Goal: Task Accomplishment & Management: Use online tool/utility

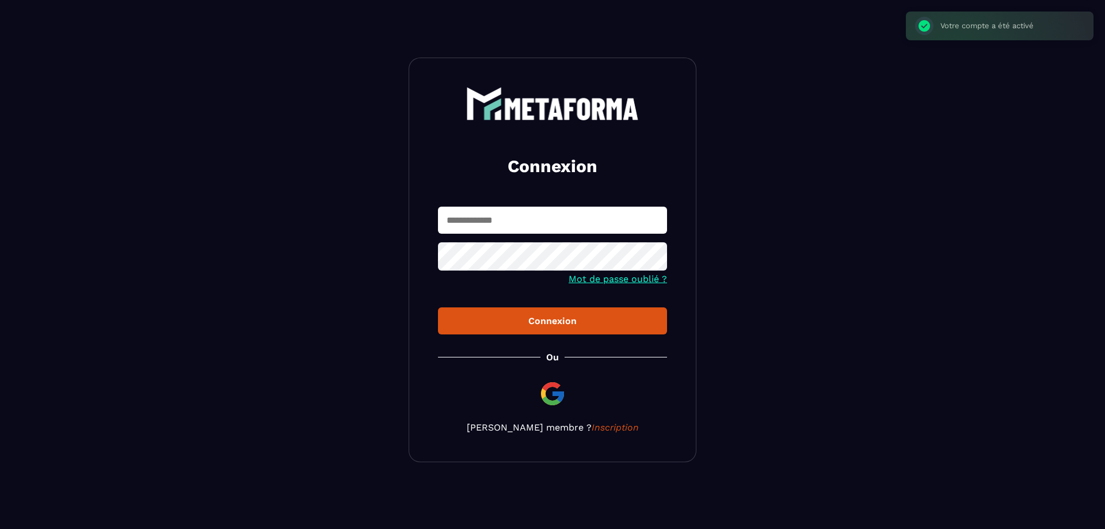
click at [496, 219] on input "text" at bounding box center [552, 220] width 229 height 27
click at [467, 219] on input "text" at bounding box center [552, 220] width 229 height 27
type input "**********"
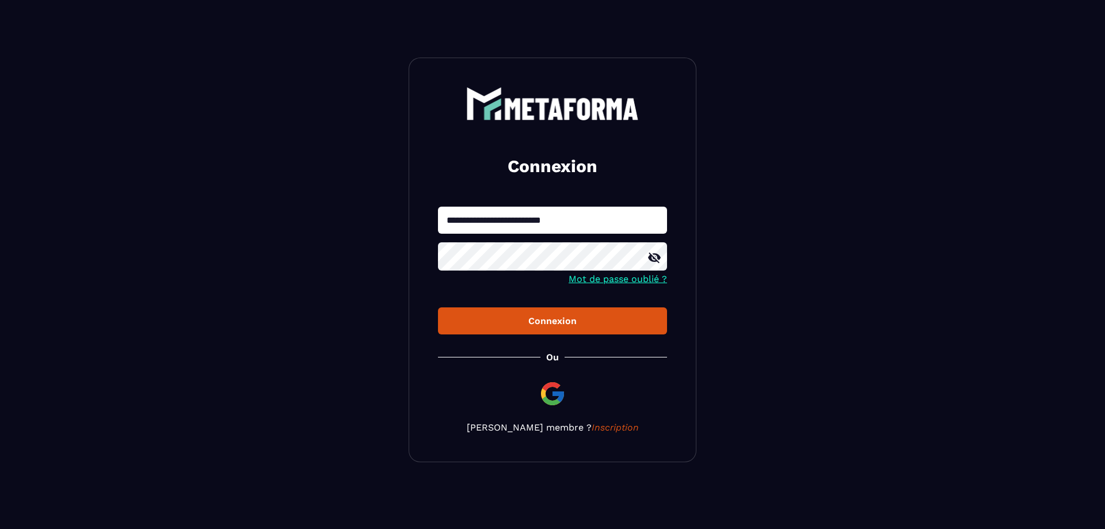
click at [651, 259] on icon at bounding box center [654, 258] width 13 height 10
click at [425, 251] on div "**********" at bounding box center [553, 260] width 288 height 404
click at [525, 318] on div "Connexion" at bounding box center [552, 320] width 211 height 11
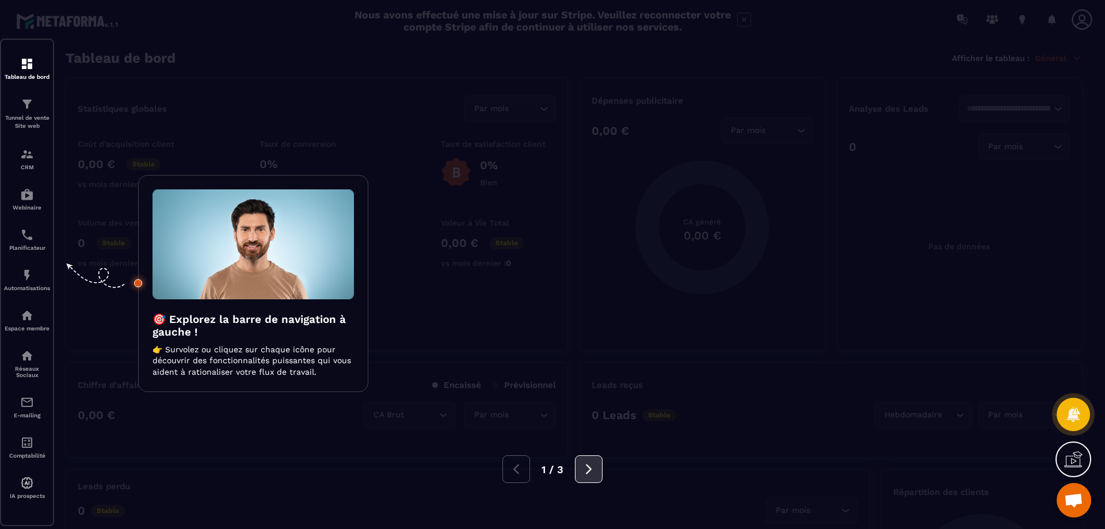
click at [592, 475] on button at bounding box center [589, 469] width 28 height 28
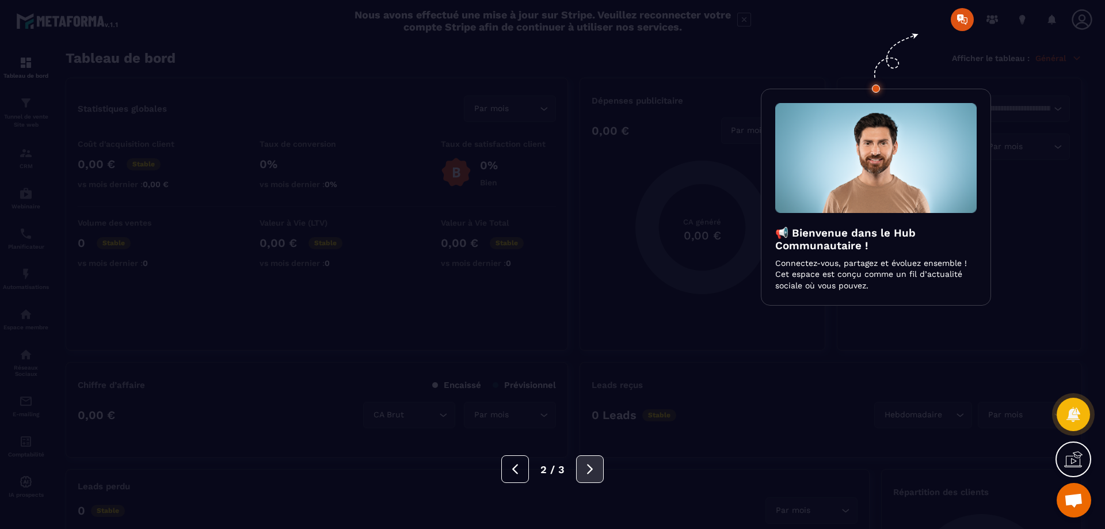
click at [592, 475] on button at bounding box center [590, 469] width 28 height 28
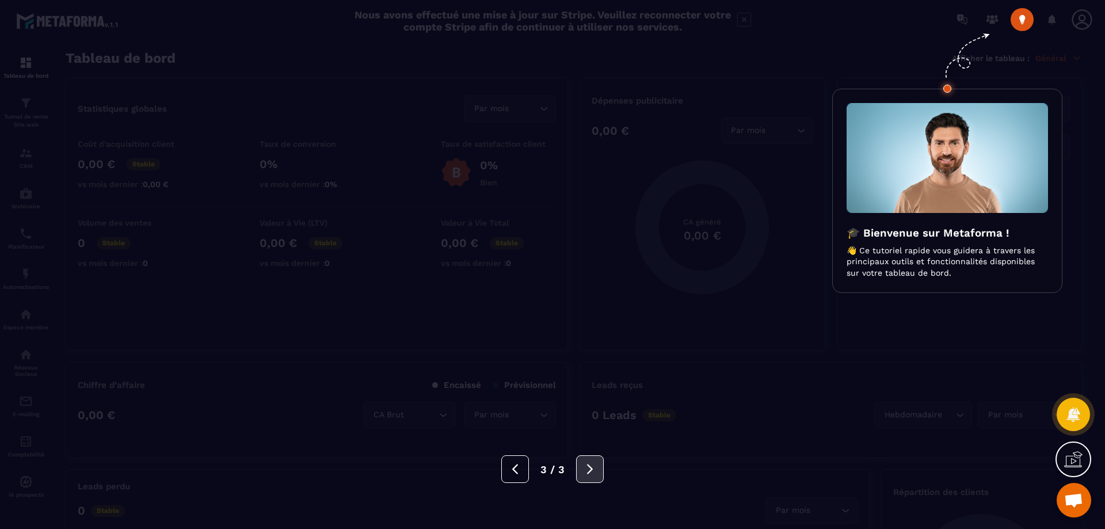
click at [592, 475] on button at bounding box center [590, 469] width 28 height 28
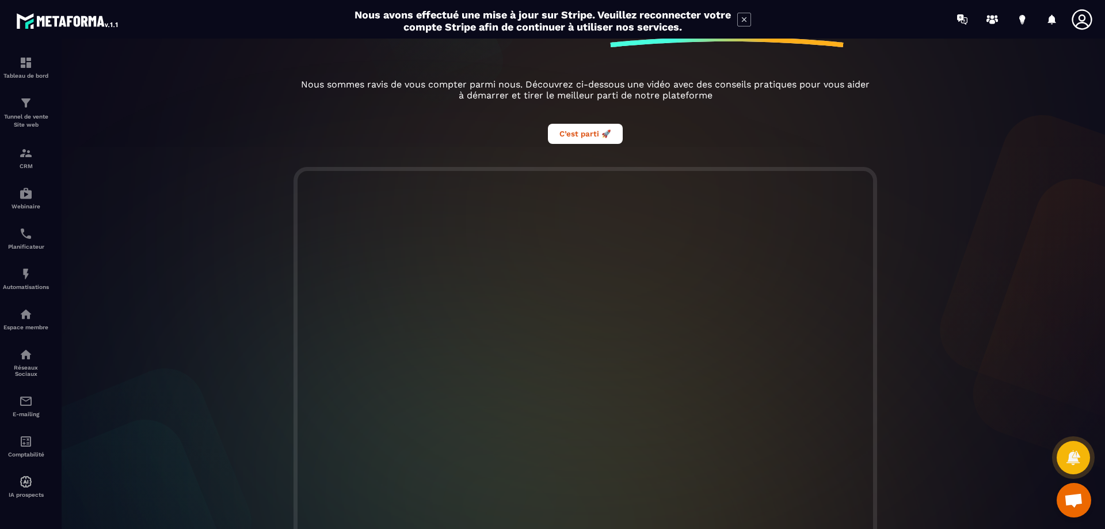
scroll to position [211, 0]
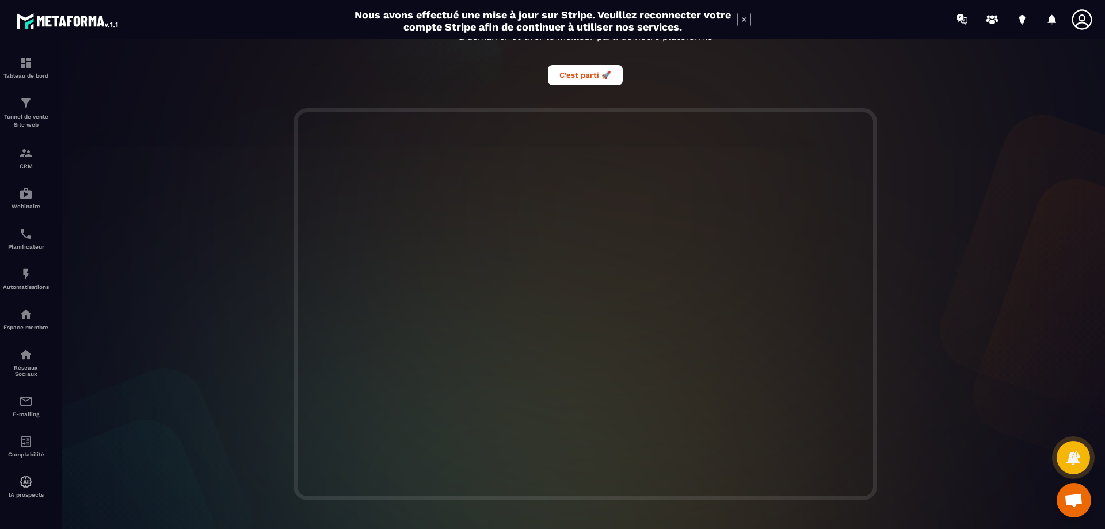
click at [1053, 354] on div at bounding box center [585, 304] width 1062 height 392
click at [1077, 458] on icon at bounding box center [1073, 457] width 14 height 16
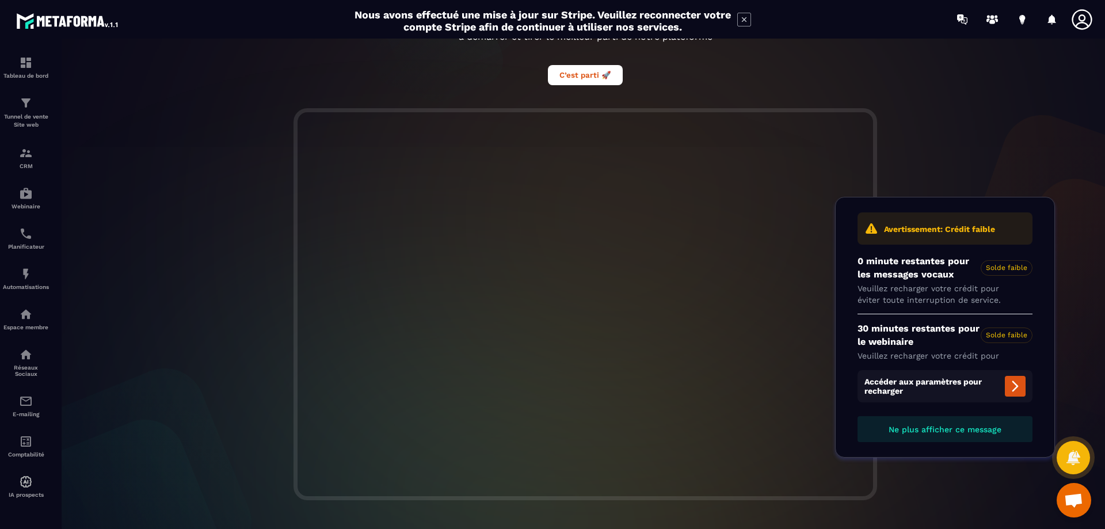
click at [946, 130] on div at bounding box center [585, 304] width 1062 height 392
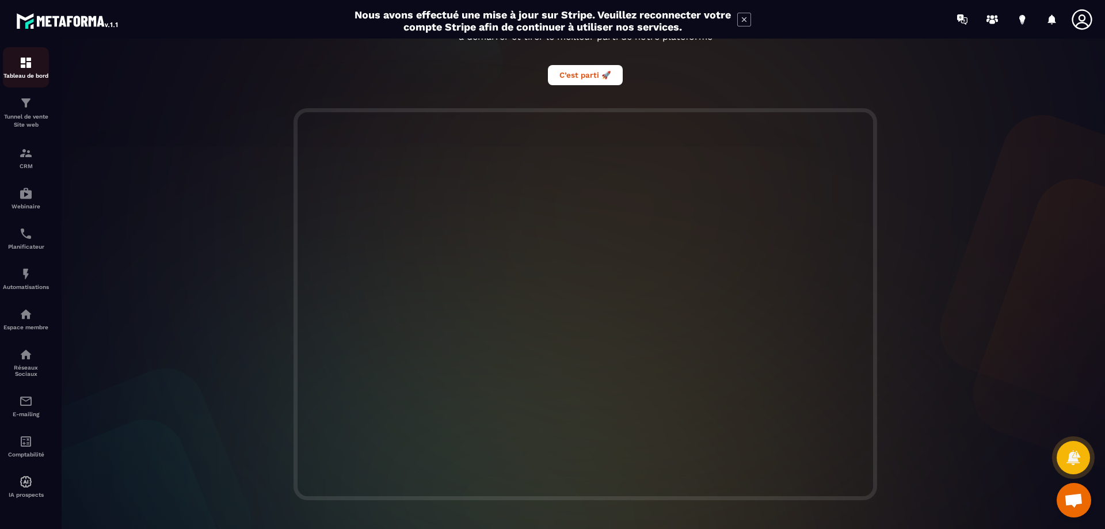
click at [26, 64] on img at bounding box center [26, 63] width 14 height 14
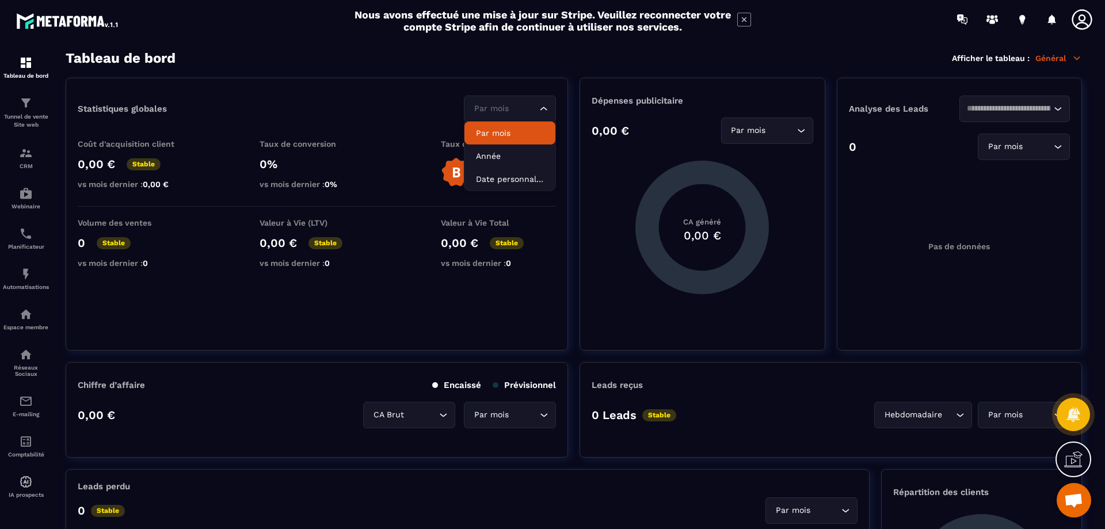
click at [520, 105] on input "Search for option" at bounding box center [504, 108] width 66 height 13
click at [337, 91] on div "Statistiques globales Par mois Loading... Par mois Année Date personnalisée Coû…" at bounding box center [317, 214] width 502 height 273
click at [1054, 63] on p "Général" at bounding box center [1058, 58] width 47 height 10
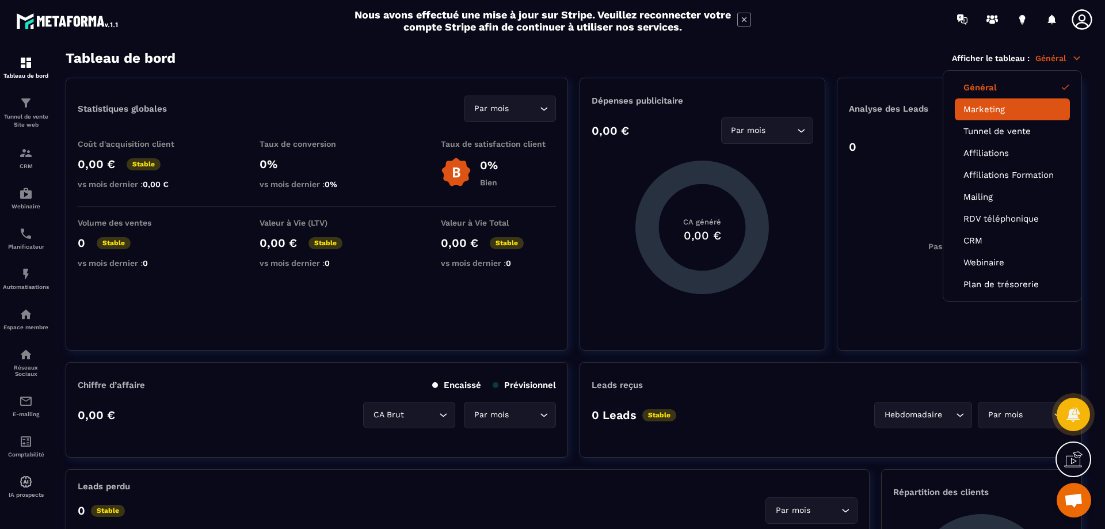
click at [985, 109] on link "Marketing" at bounding box center [1012, 109] width 98 height 10
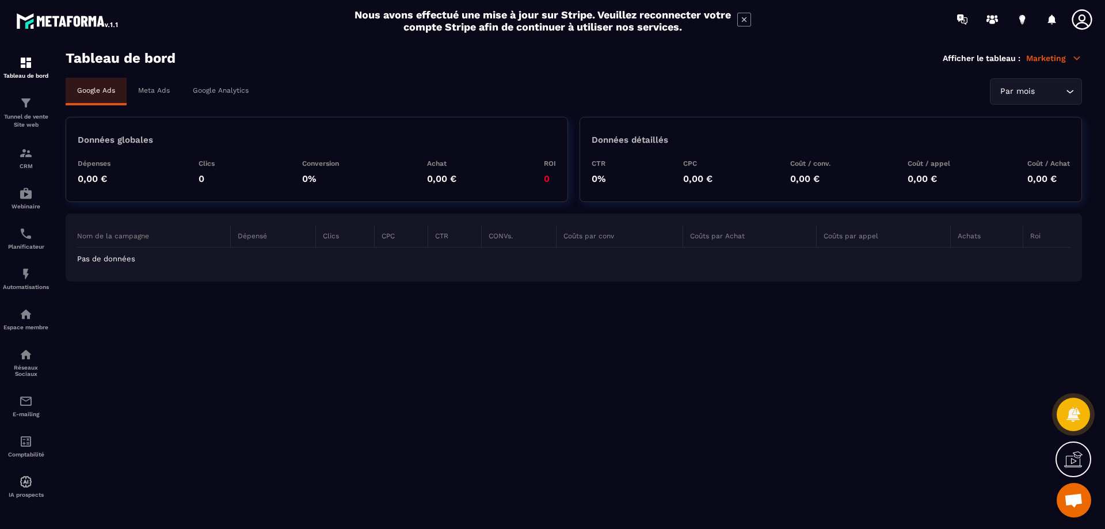
click at [156, 89] on p "Meta Ads" at bounding box center [154, 90] width 32 height 8
click at [231, 91] on p "Google Analytics" at bounding box center [221, 90] width 56 height 8
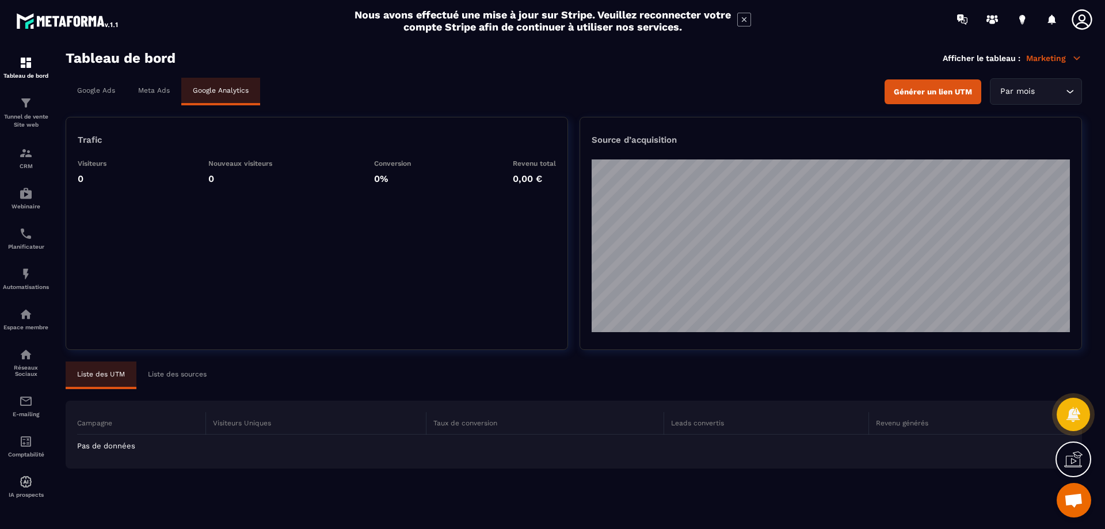
click at [911, 92] on span "Générer un lien UTM" at bounding box center [933, 91] width 78 height 9
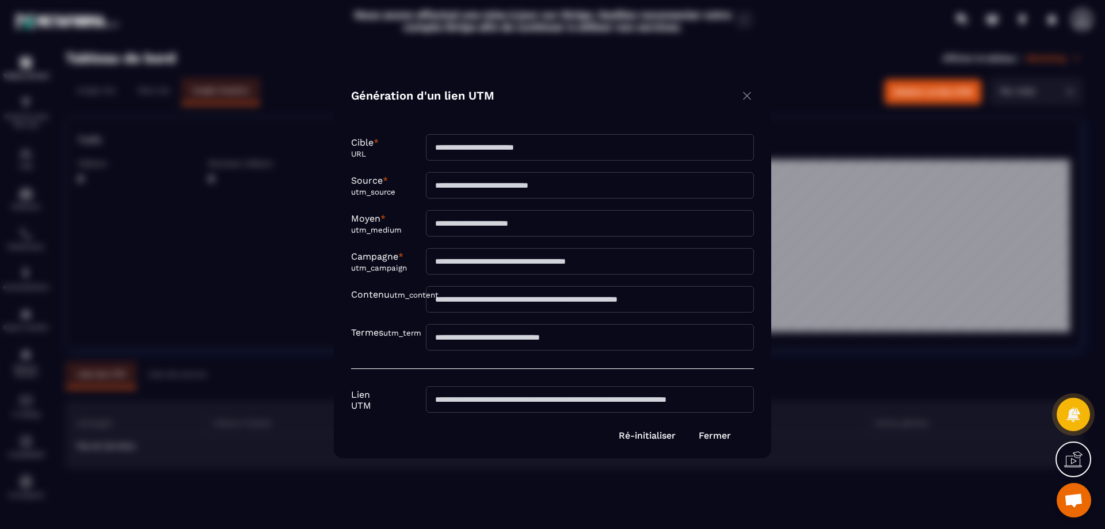
click at [742, 97] on img "Modal window" at bounding box center [747, 96] width 14 height 14
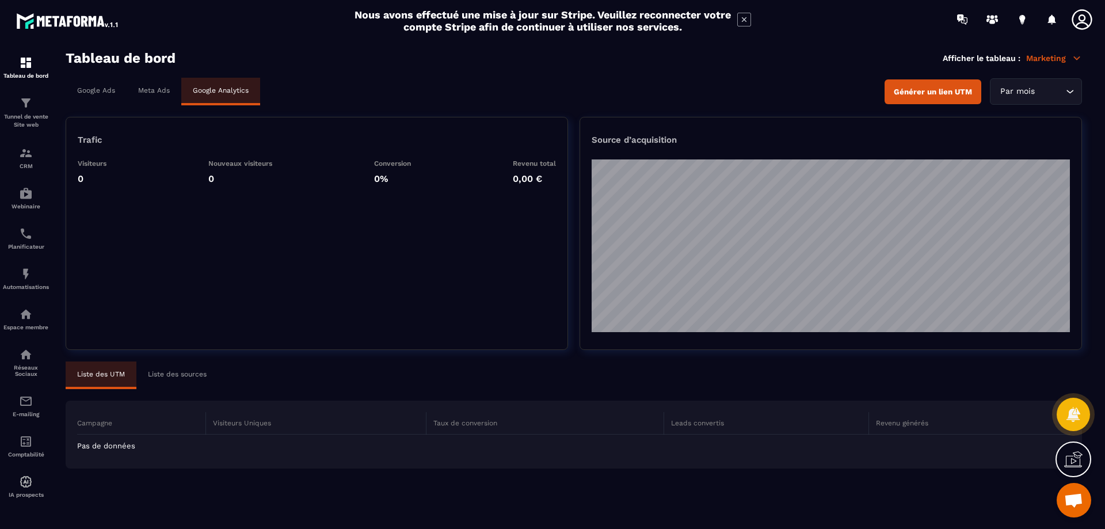
click at [143, 87] on p "Meta Ads" at bounding box center [154, 90] width 32 height 8
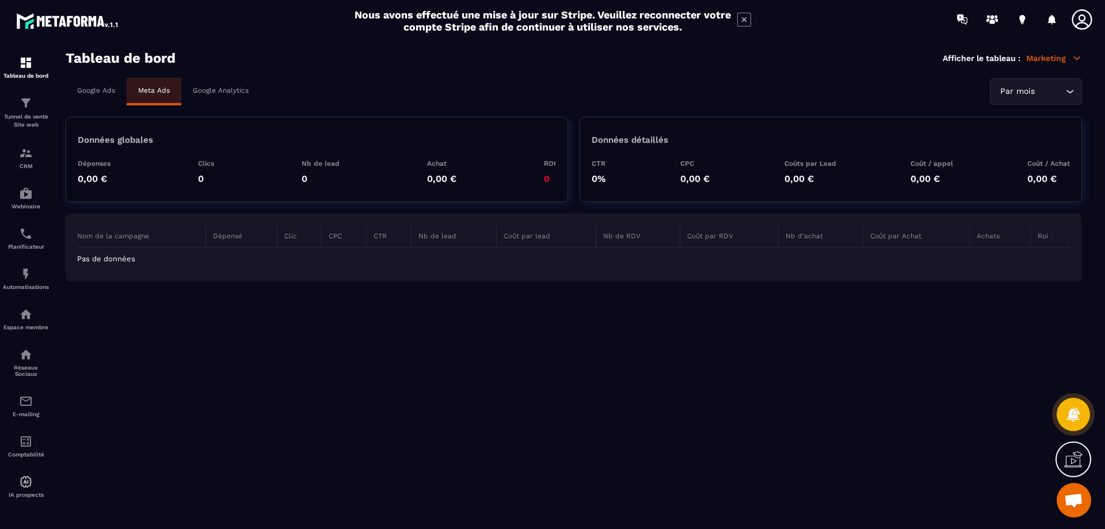
click at [90, 92] on p "Google Ads" at bounding box center [96, 90] width 38 height 8
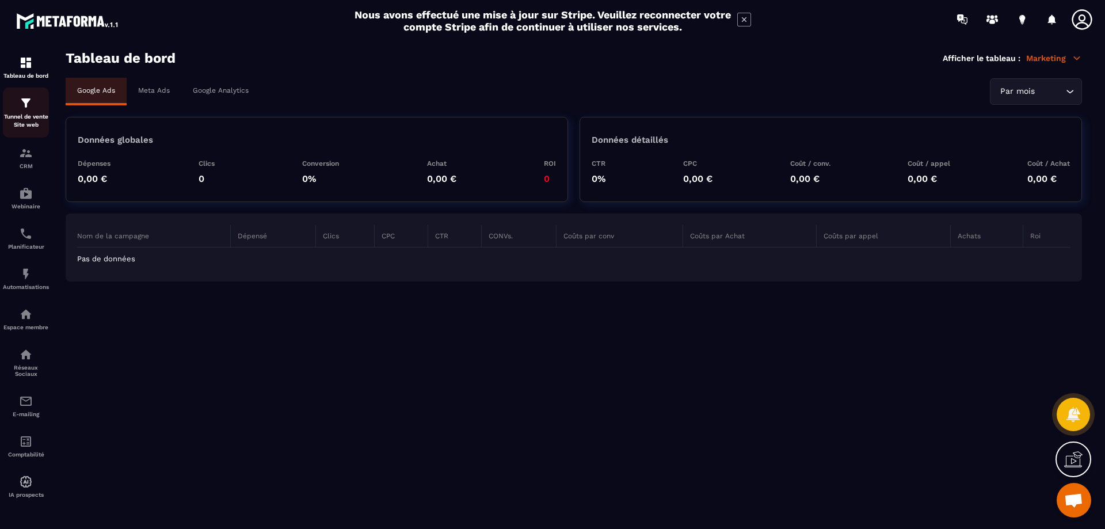
click at [20, 122] on p "Tunnel de vente Site web" at bounding box center [26, 121] width 46 height 16
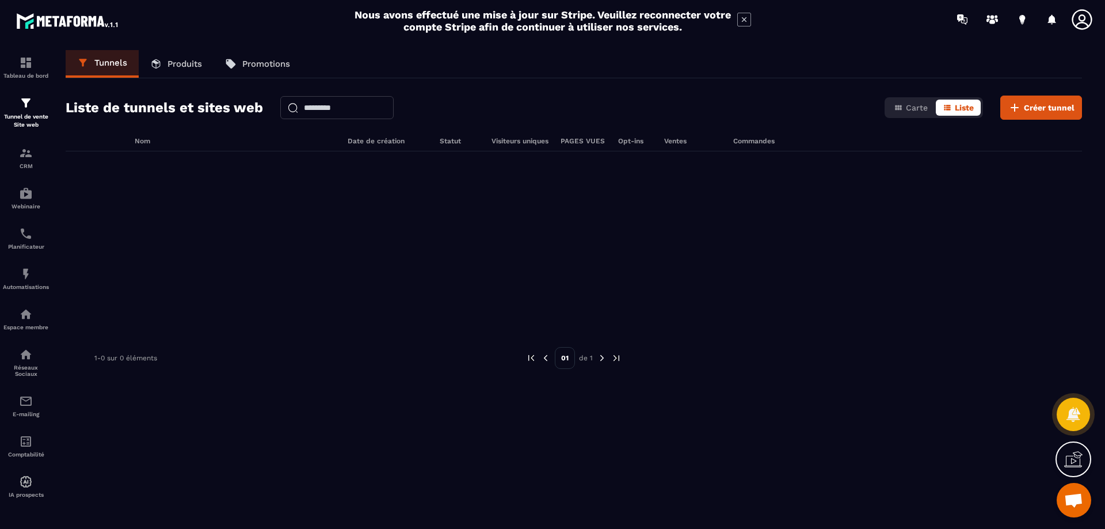
click at [175, 56] on link "Produits" at bounding box center [176, 64] width 75 height 28
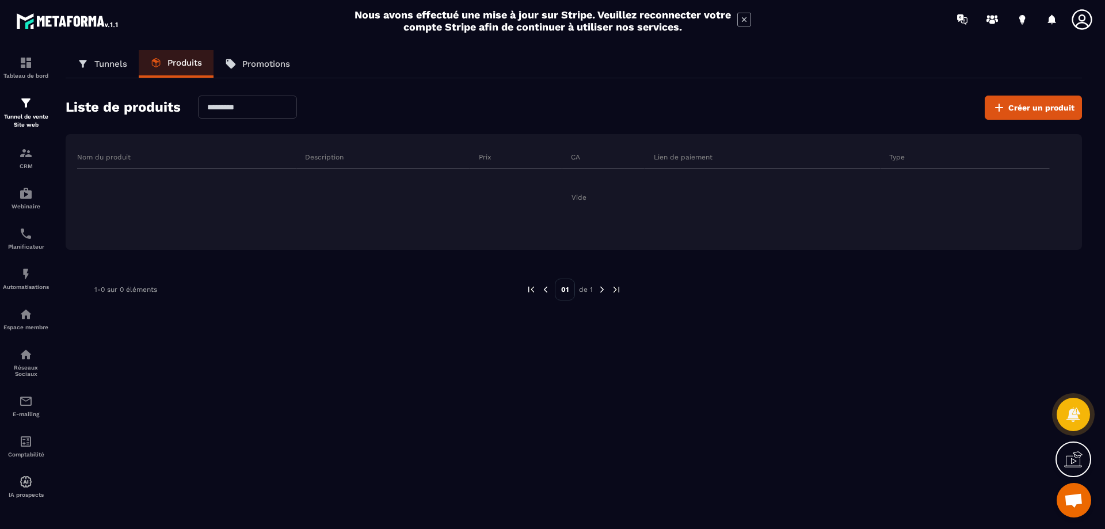
click at [264, 62] on p "Promotions" at bounding box center [266, 64] width 48 height 10
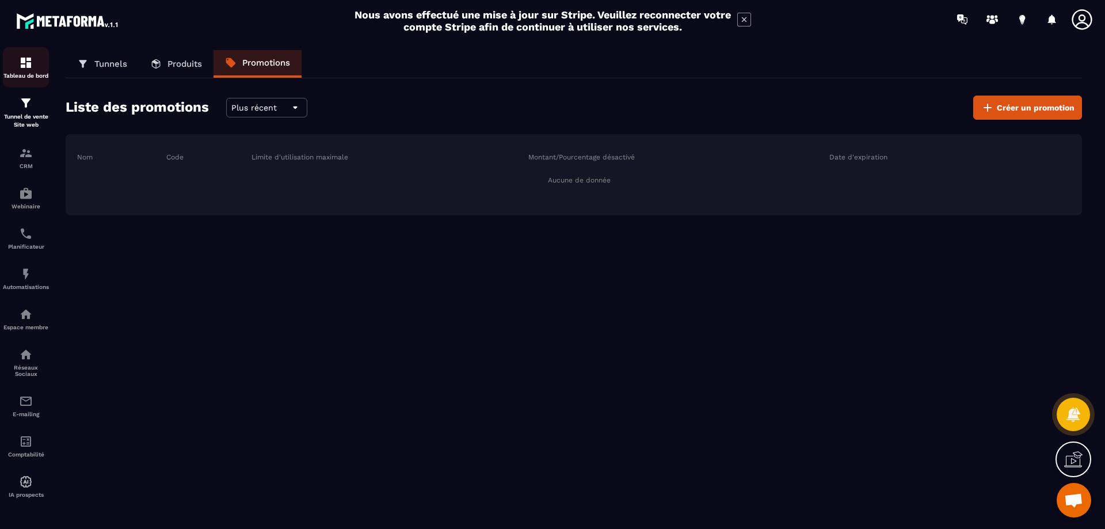
click at [31, 68] on img at bounding box center [26, 63] width 14 height 14
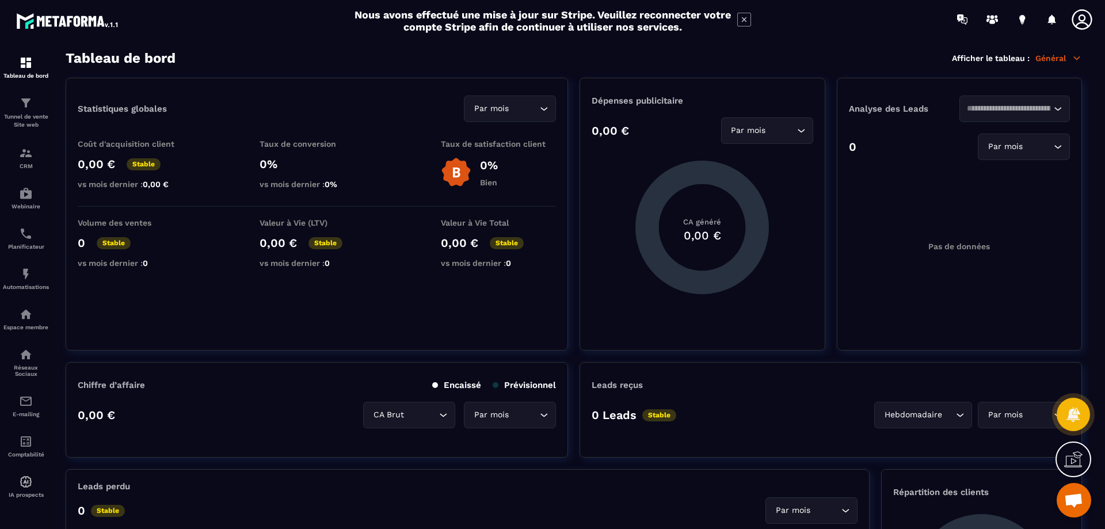
click at [1065, 59] on p "Général" at bounding box center [1058, 58] width 47 height 10
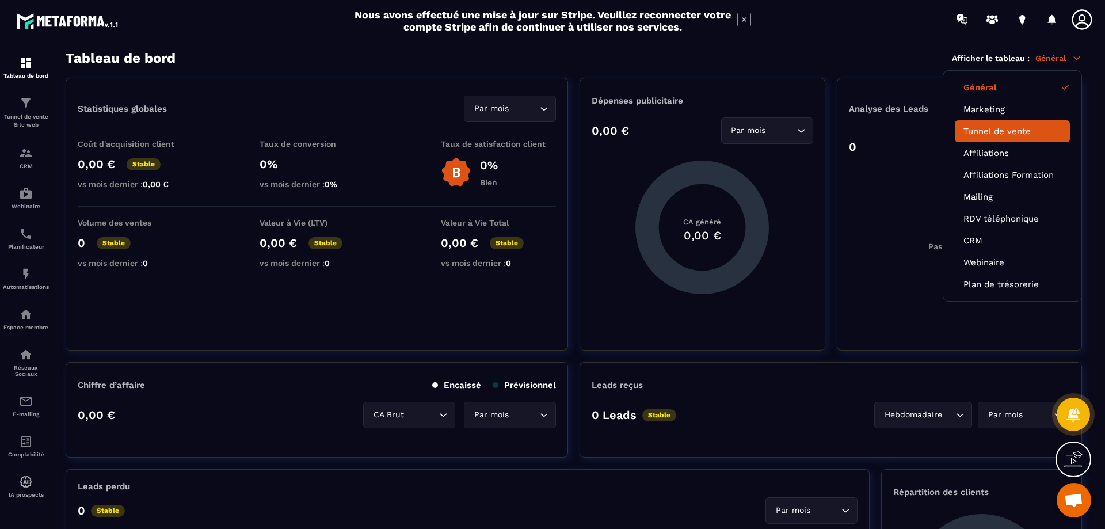
click at [1003, 125] on li "Tunnel de vente" at bounding box center [1012, 131] width 115 height 22
click at [1026, 132] on link "Tunnel de vente" at bounding box center [1012, 131] width 98 height 10
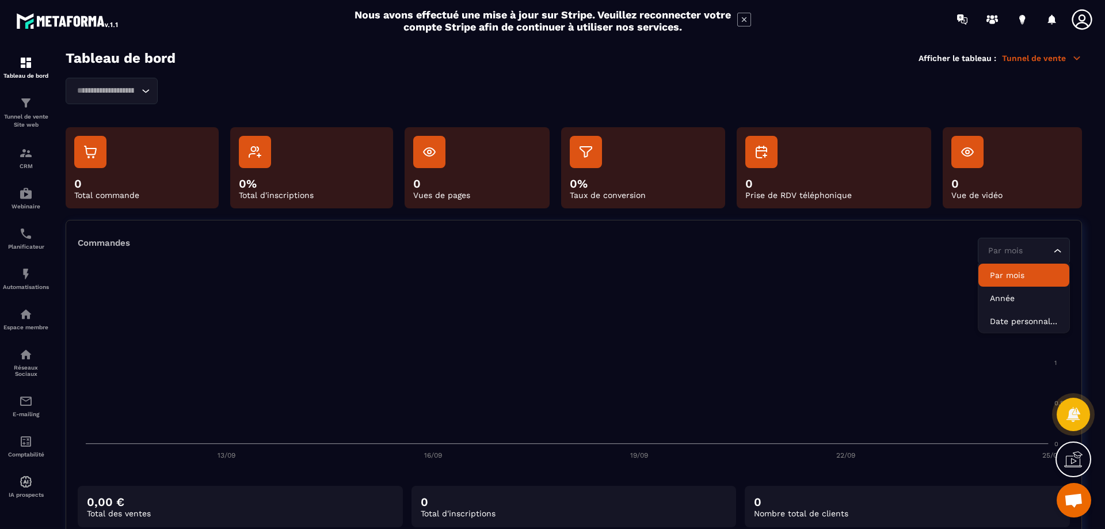
click at [1026, 249] on input "Search for option" at bounding box center [1018, 251] width 66 height 13
click at [1004, 295] on p "Année" at bounding box center [1024, 298] width 68 height 12
click at [1004, 255] on div "Année" at bounding box center [1018, 251] width 68 height 13
click at [998, 276] on p "Par mois" at bounding box center [1024, 275] width 68 height 12
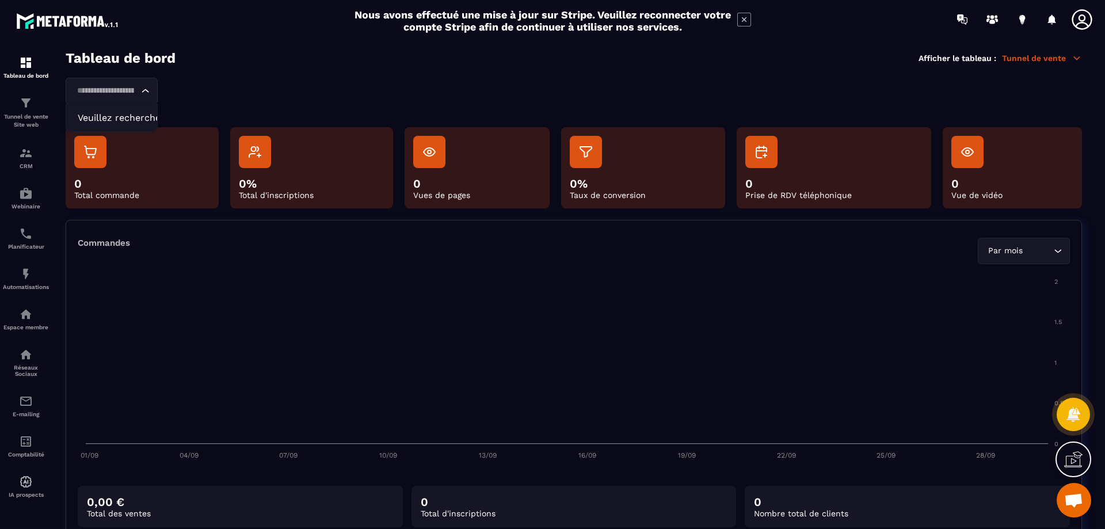
click at [150, 88] on icon "Search for option" at bounding box center [146, 91] width 12 height 12
click at [303, 94] on div "Loading... Veuillez rechercher" at bounding box center [574, 91] width 1016 height 26
click at [1056, 56] on p "Tunnel de vente" at bounding box center [1042, 58] width 80 height 10
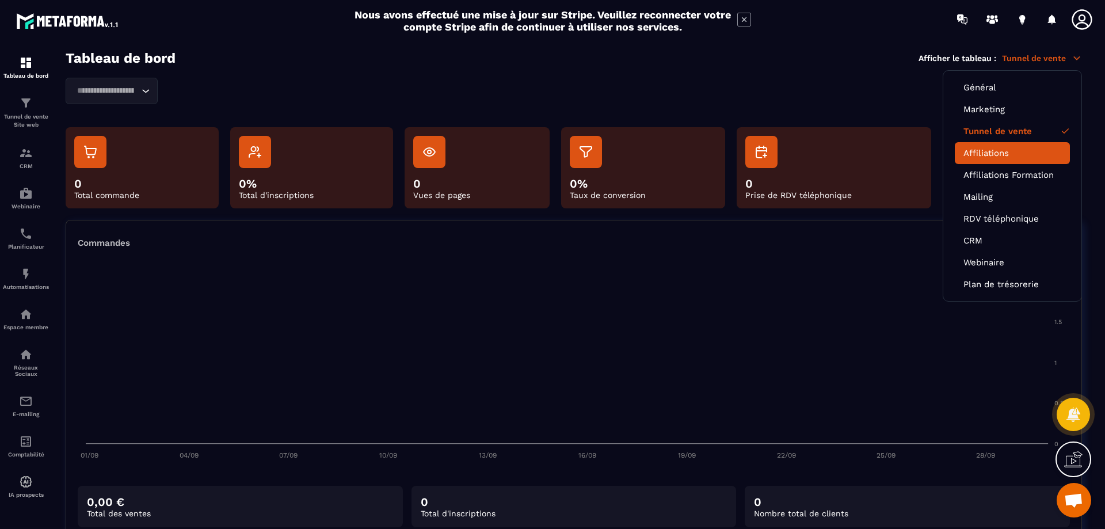
click at [994, 154] on link "Affiliations" at bounding box center [1012, 153] width 98 height 10
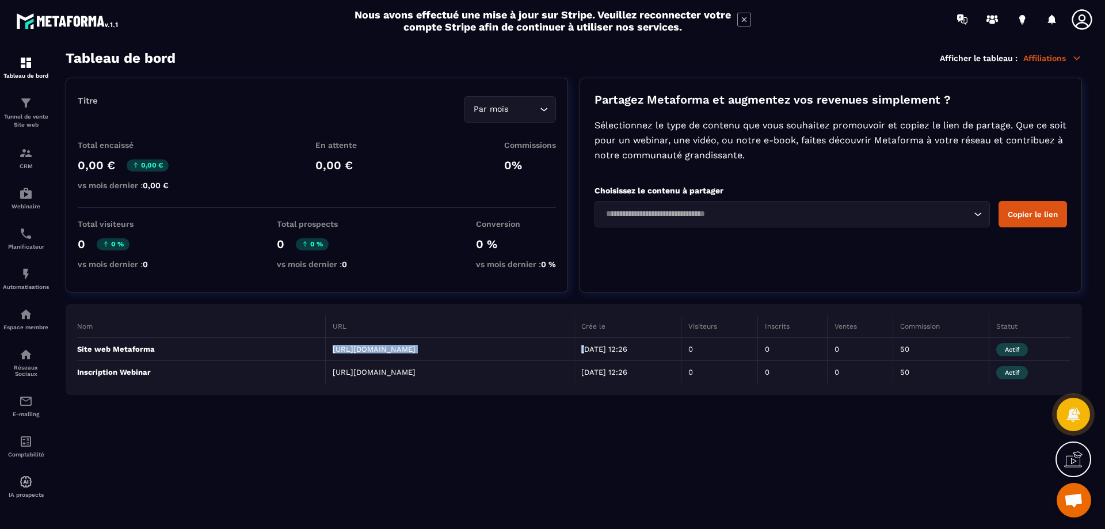
drag, startPoint x: 334, startPoint y: 348, endPoint x: 587, endPoint y: 349, distance: 253.2
click at [587, 349] on tr "Site web Metaforma [URL][DOMAIN_NAME] [DATE] 12:26 0 0 0 50 Actif" at bounding box center [573, 349] width 993 height 23
copy tr "[URL][DOMAIN_NAME] 0"
drag, startPoint x: 335, startPoint y: 371, endPoint x: 475, endPoint y: 372, distance: 139.8
click at [475, 372] on td "[URL][DOMAIN_NAME]" at bounding box center [450, 372] width 249 height 23
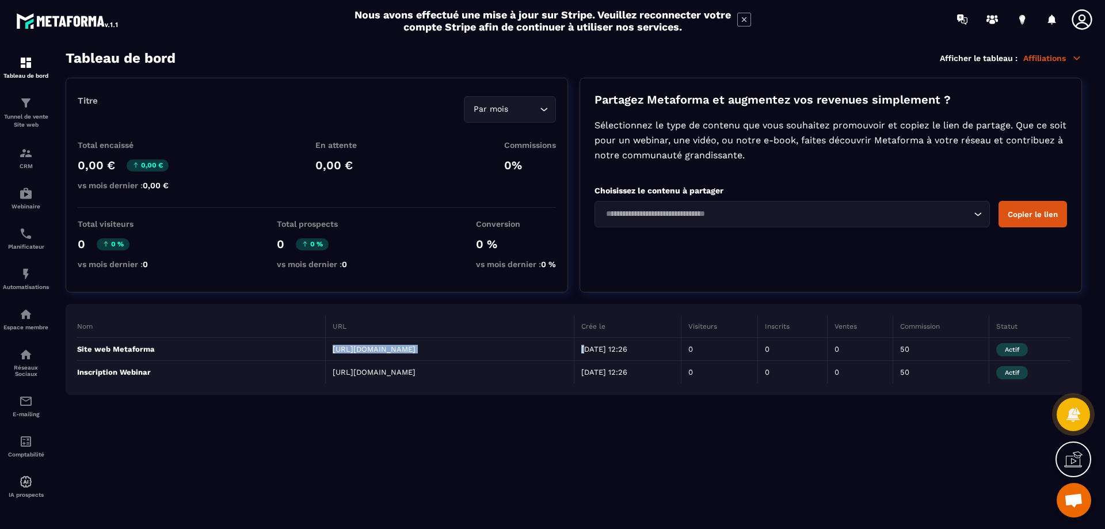
drag, startPoint x: 333, startPoint y: 373, endPoint x: 462, endPoint y: 370, distance: 129.5
click at [462, 370] on td "[URL][DOMAIN_NAME]" at bounding box center [450, 372] width 249 height 23
copy td "[URL][DOMAIN_NAME]"
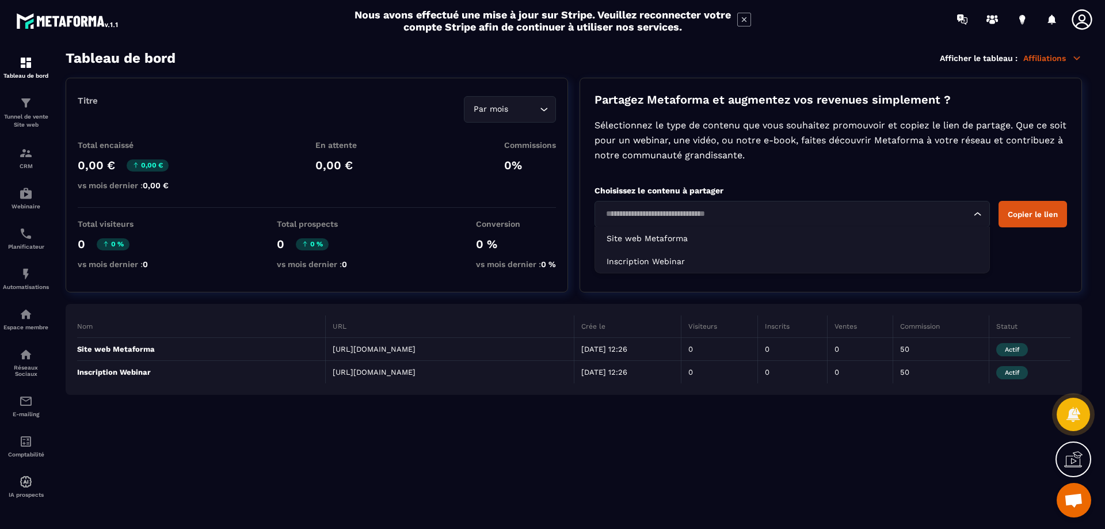
click at [717, 204] on div "Loading..." at bounding box center [791, 214] width 395 height 26
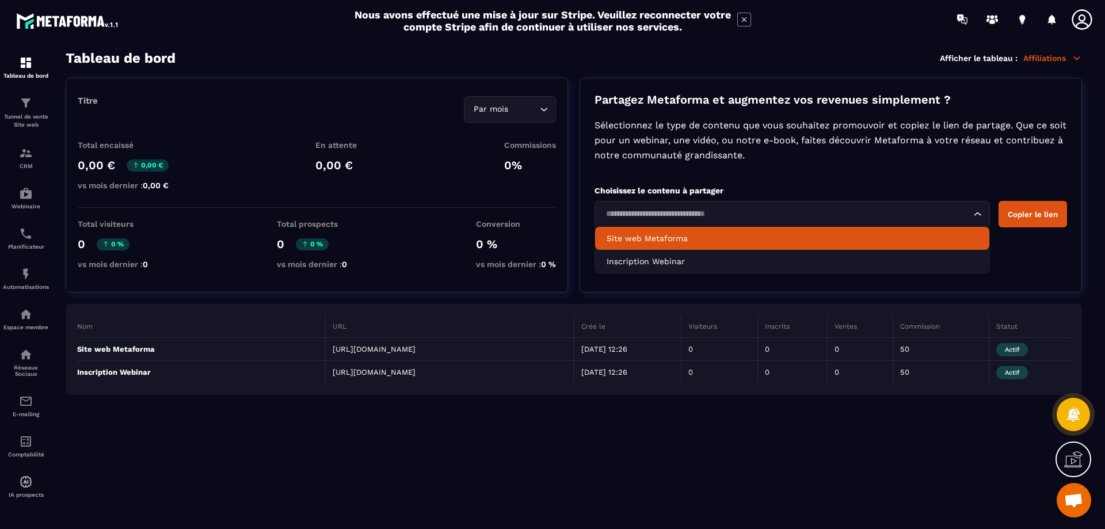
click at [688, 233] on p "Site web Metaforma" at bounding box center [791, 238] width 371 height 12
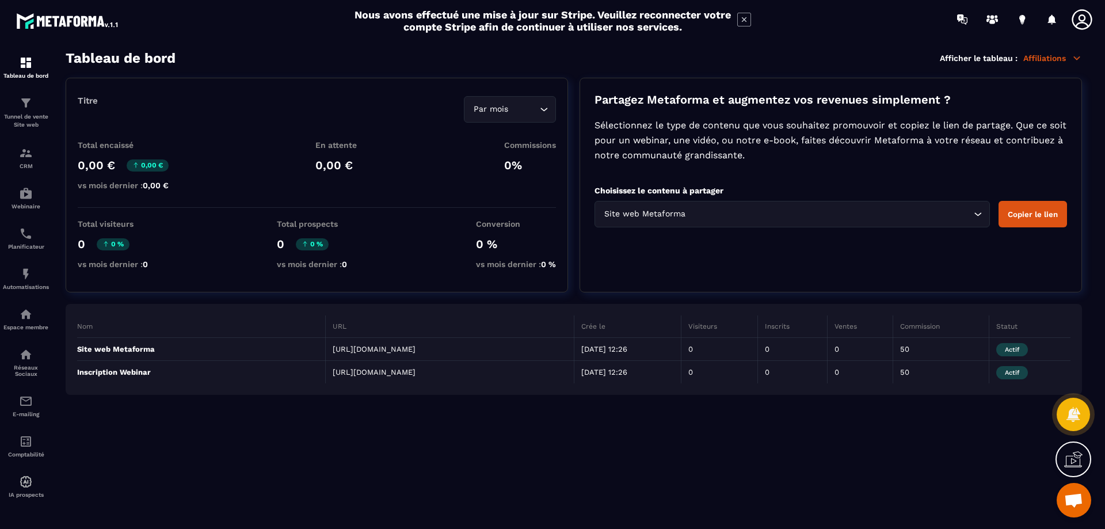
click at [1040, 216] on button "Copier le lien" at bounding box center [1032, 214] width 68 height 26
click at [977, 210] on icon "Search for option" at bounding box center [978, 214] width 12 height 12
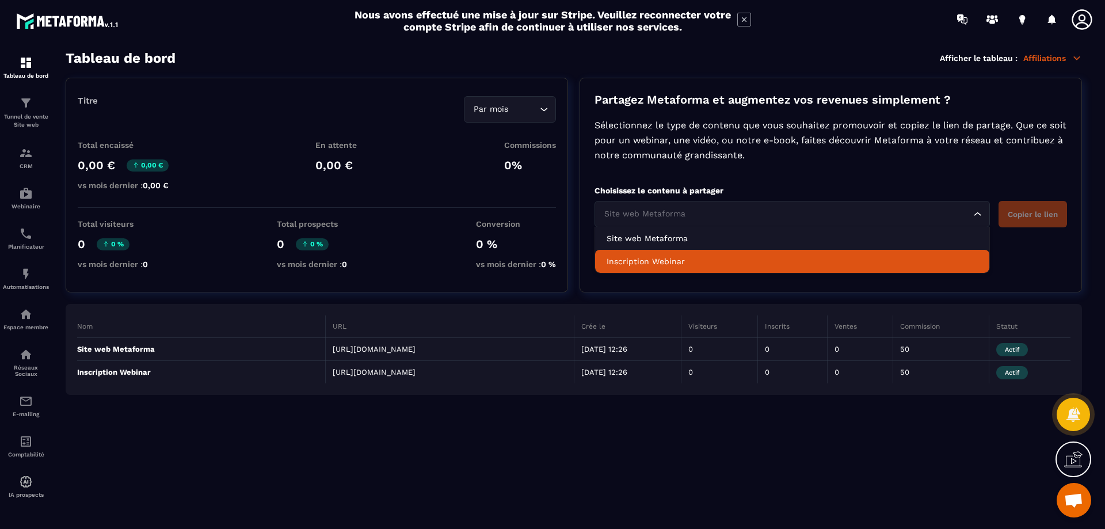
click at [799, 266] on p "Inscription Webinar" at bounding box center [791, 261] width 371 height 12
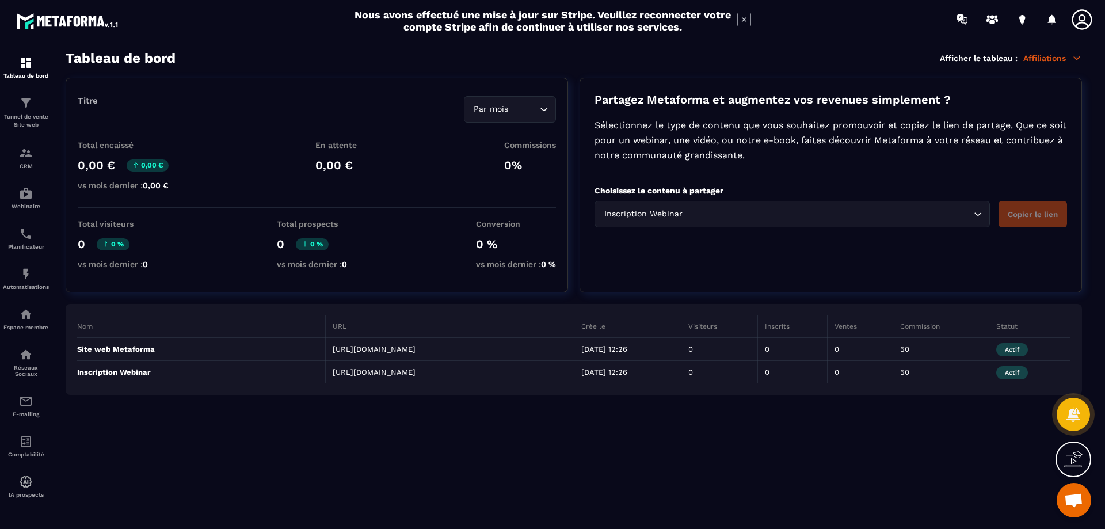
click at [917, 256] on div "Partagez Metaforma et augmentez vos revenues simplement ? Sélectionnez le type …" at bounding box center [830, 185] width 502 height 215
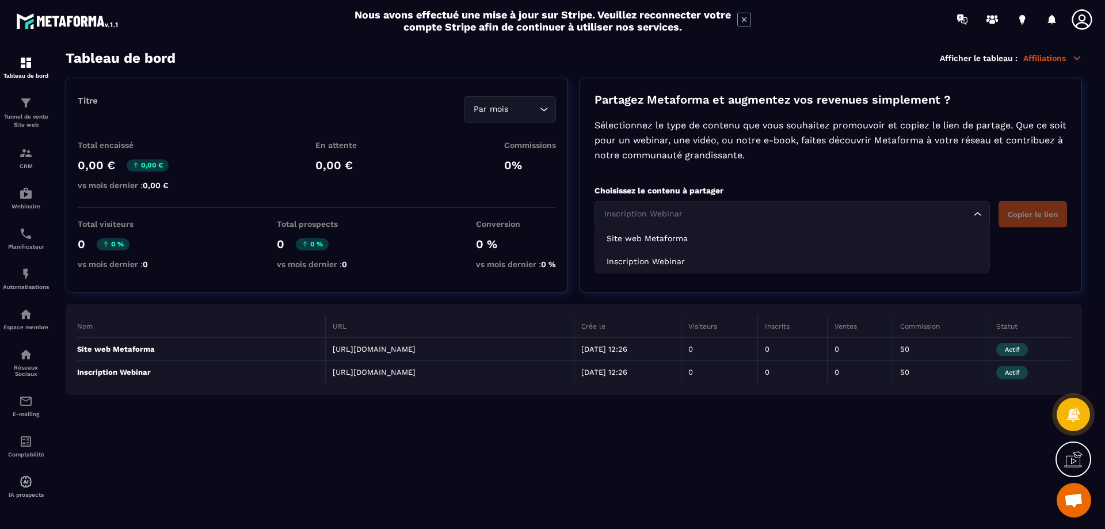
click at [892, 214] on input "Search for option" at bounding box center [786, 214] width 369 height 13
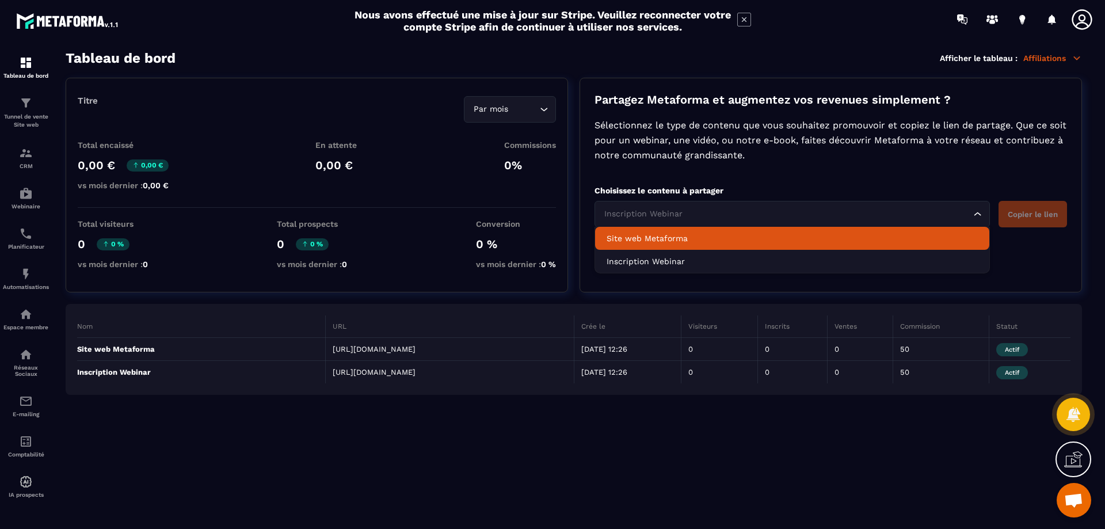
click at [864, 232] on p "Site web Metaforma" at bounding box center [791, 238] width 371 height 12
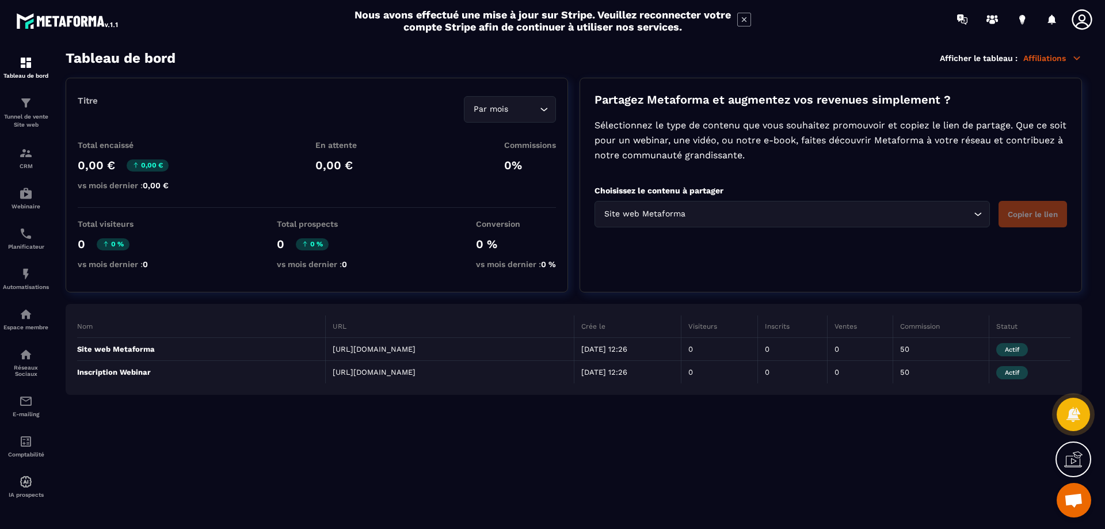
click at [824, 251] on div "Partagez Metaforma et augmentez vos revenues simplement ? Sélectionnez le type …" at bounding box center [830, 185] width 502 height 215
click at [24, 102] on img at bounding box center [26, 103] width 14 height 14
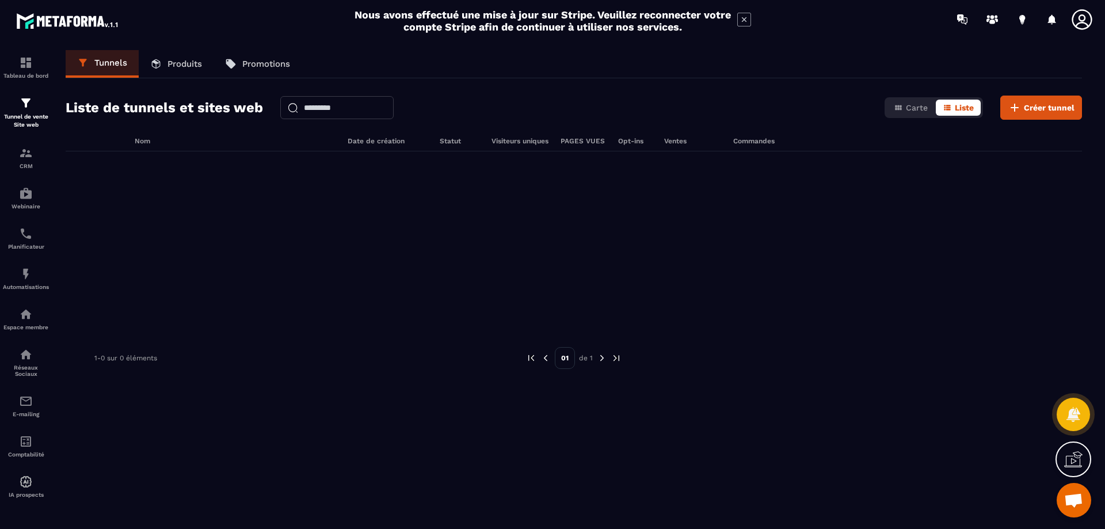
click at [182, 69] on link "Produits" at bounding box center [176, 64] width 75 height 28
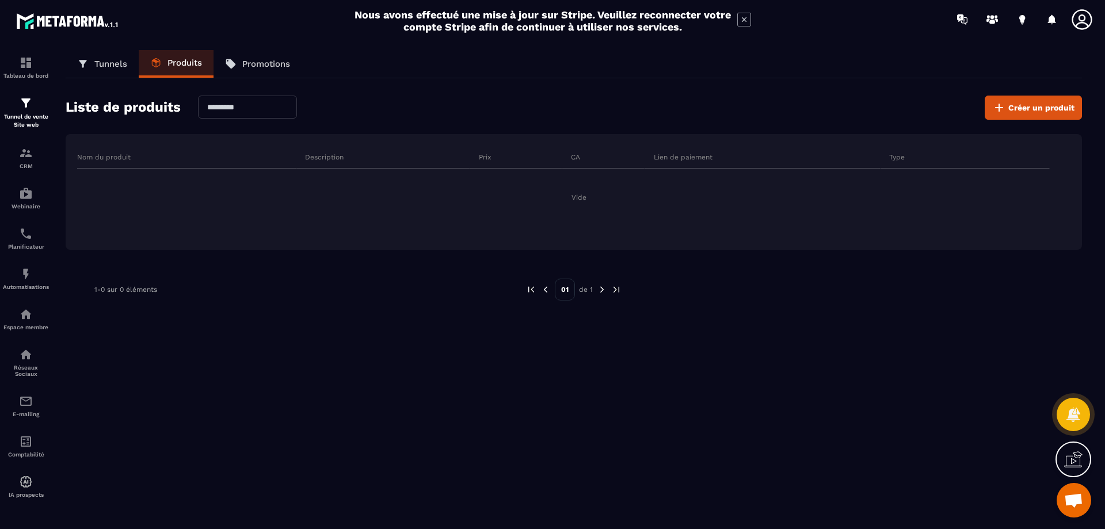
click at [264, 62] on p "Promotions" at bounding box center [266, 64] width 48 height 10
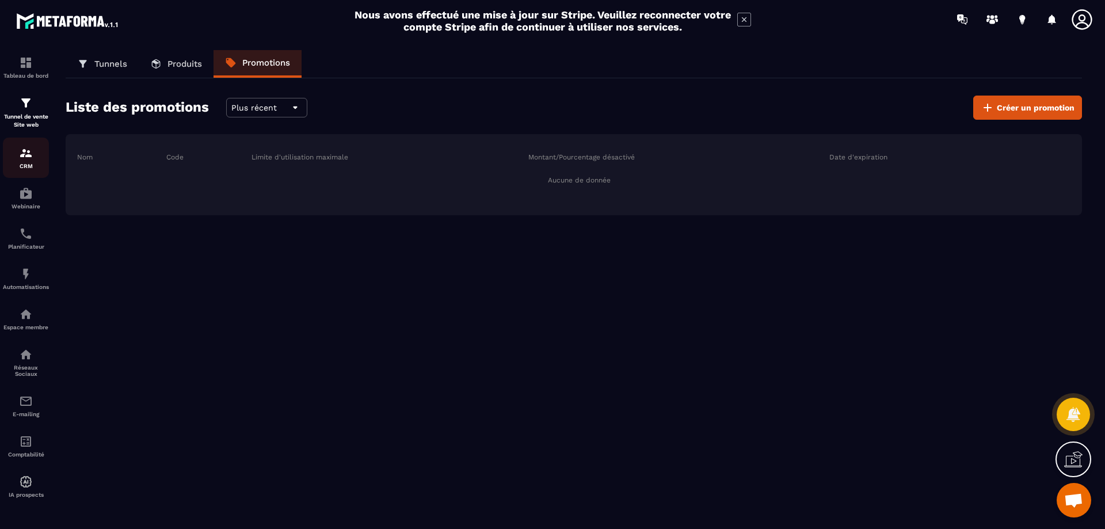
click at [28, 156] on img at bounding box center [26, 153] width 14 height 14
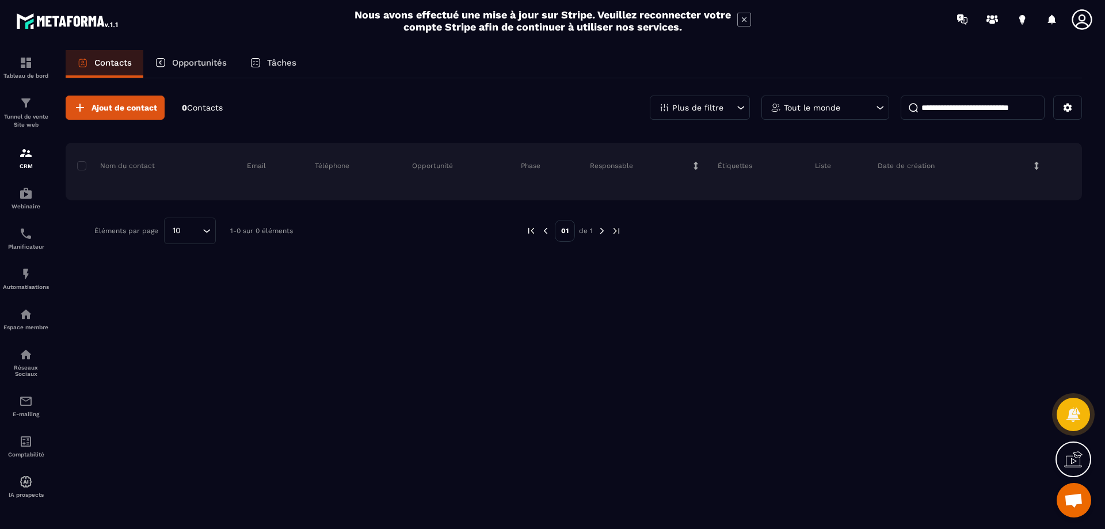
click at [189, 63] on p "Opportunités" at bounding box center [199, 63] width 55 height 10
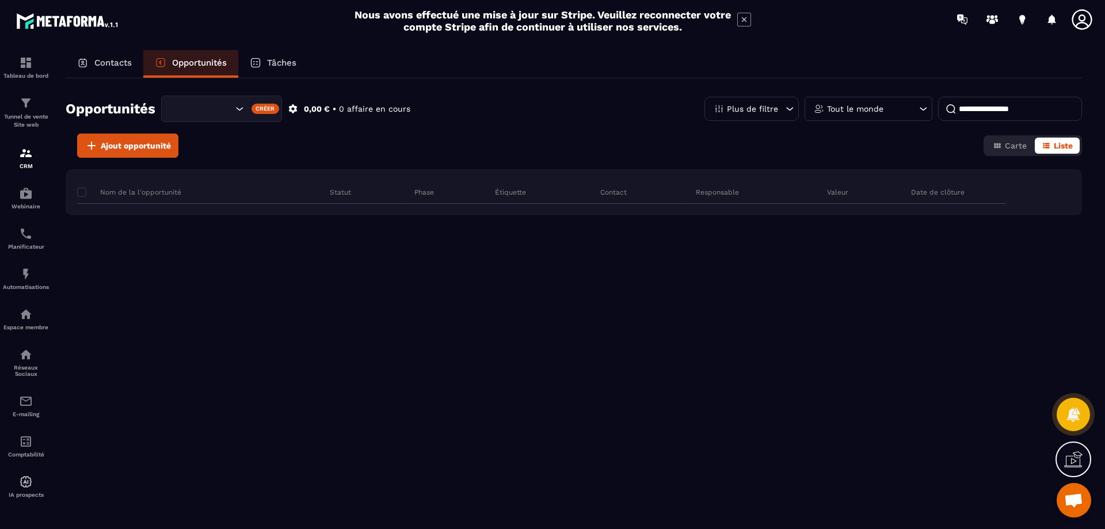
click at [290, 63] on p "Tâches" at bounding box center [281, 63] width 29 height 10
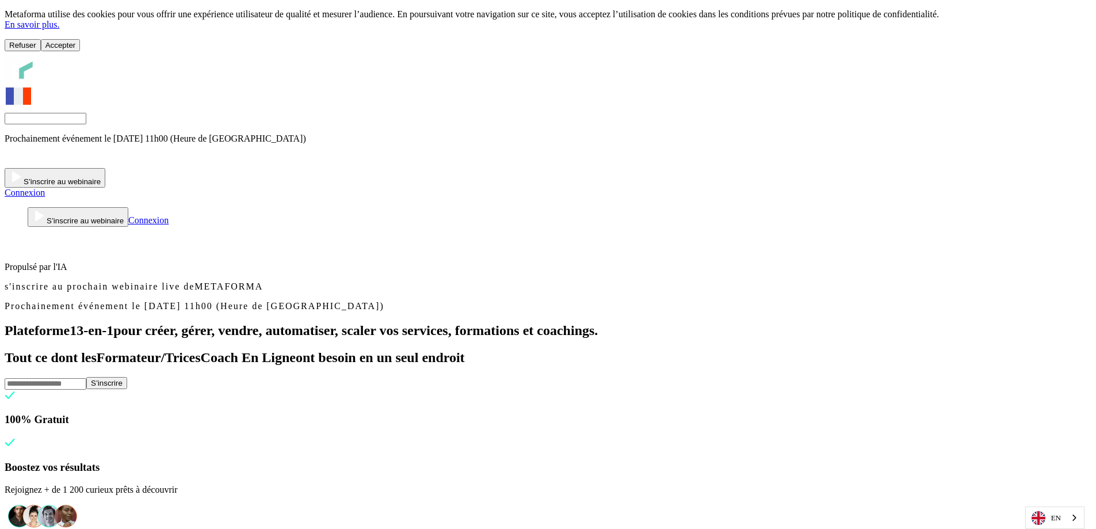
click at [81, 51] on button "Accepter" at bounding box center [61, 45] width 40 height 12
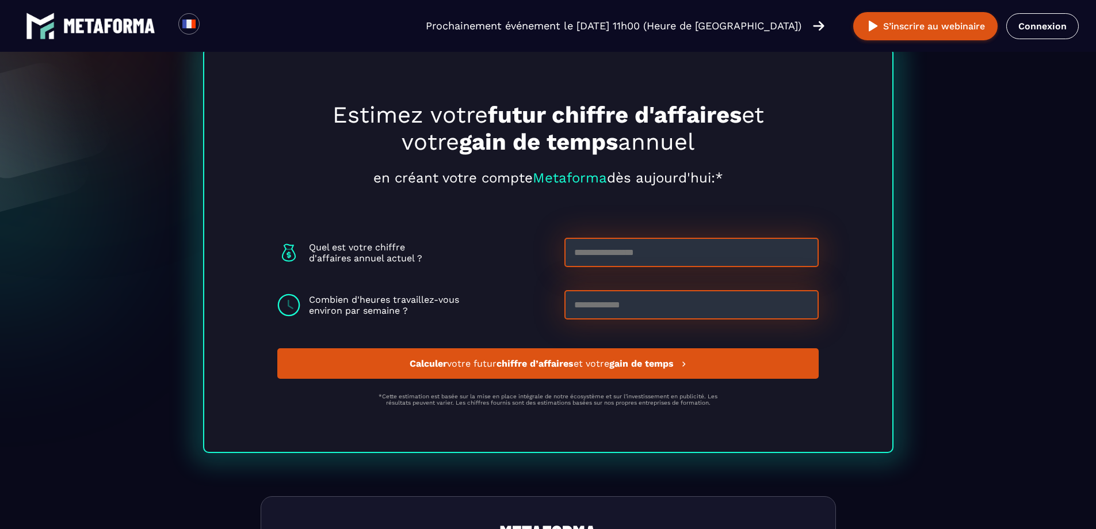
scroll to position [3037, 0]
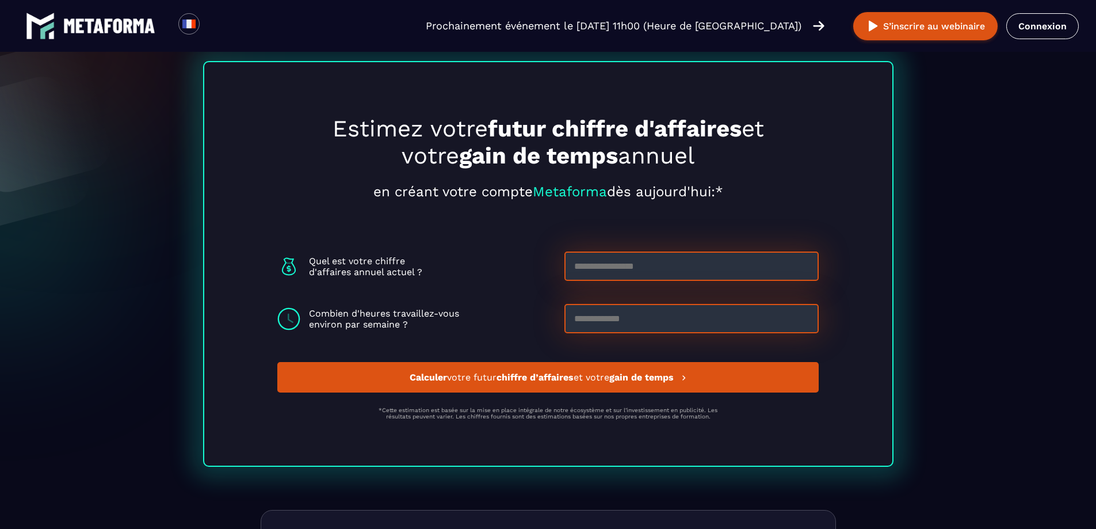
click at [613, 276] on input at bounding box center [691, 265] width 254 height 29
type input "*****"
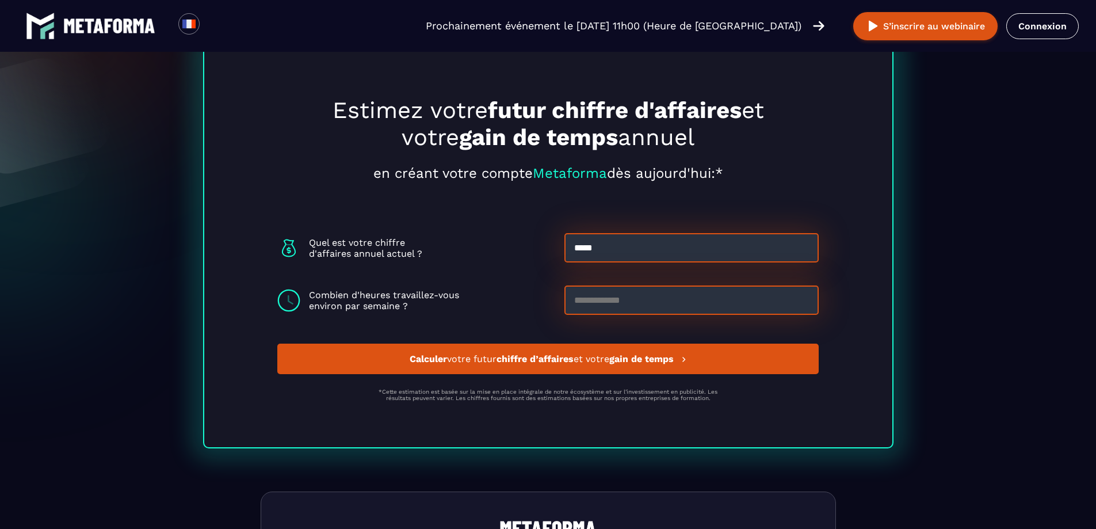
click at [594, 315] on input at bounding box center [691, 299] width 254 height 29
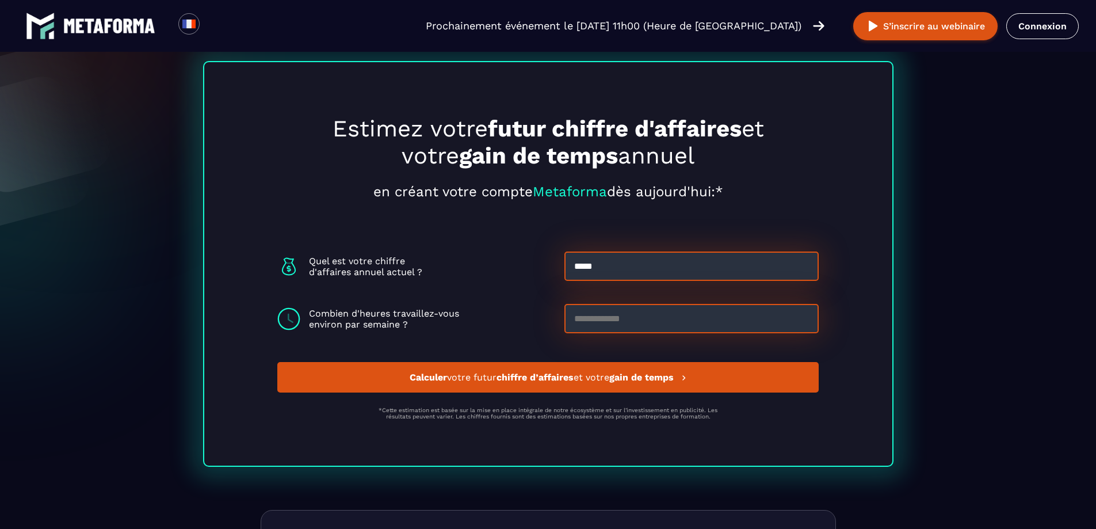
scroll to position [3037, 0]
type input "**"
click at [529, 383] on strong "chiffre d’affaires" at bounding box center [535, 377] width 77 height 11
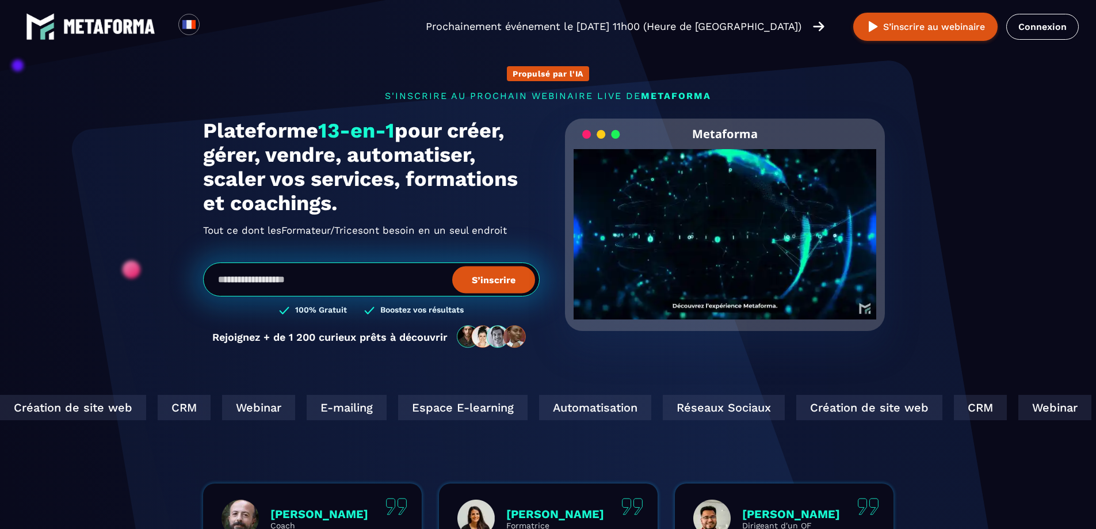
scroll to position [0, 0]
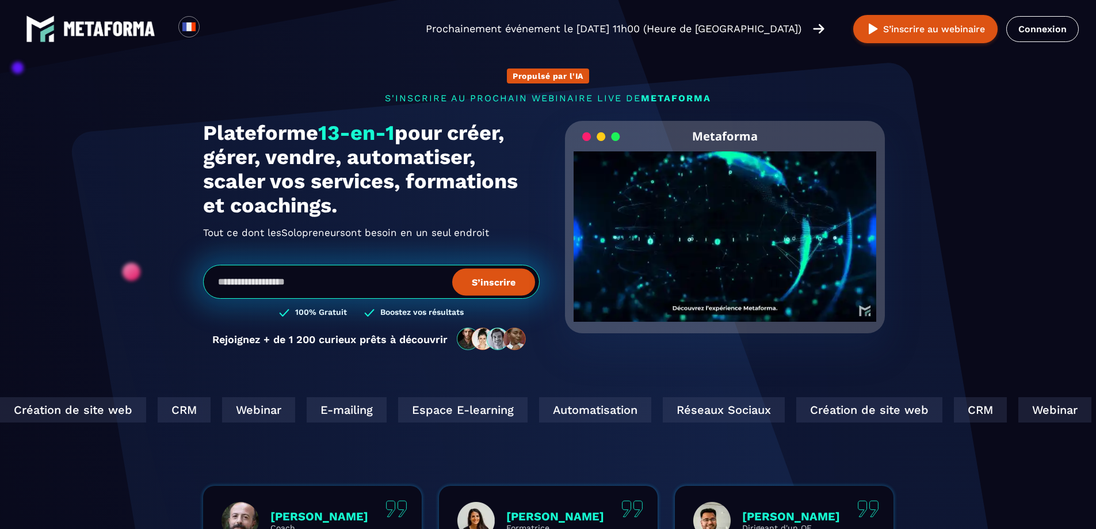
drag, startPoint x: 332, startPoint y: 288, endPoint x: 192, endPoint y: 287, distance: 139.8
click at [192, 287] on div "Propulsé par l'IA s'inscrire au prochain webinaire live de METAFORMA Prochainem…" at bounding box center [548, 204] width 713 height 318
click at [961, 196] on section "Propulsé par l'IA s'inscrire au prochain webinaire live de METAFORMA Prochainem…" at bounding box center [548, 369] width 1096 height 738
